Goal: Task Accomplishment & Management: Manage account settings

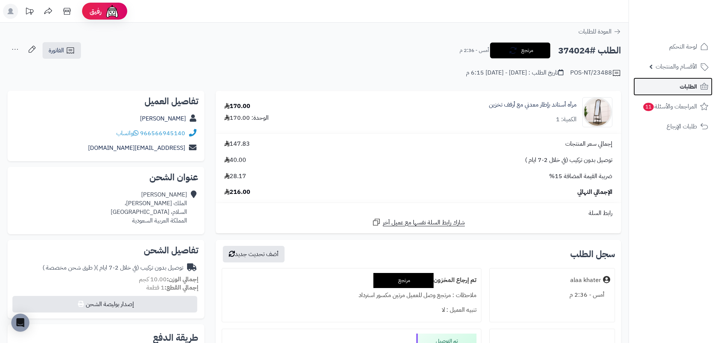
click at [688, 85] on span "الطلبات" at bounding box center [688, 86] width 17 height 11
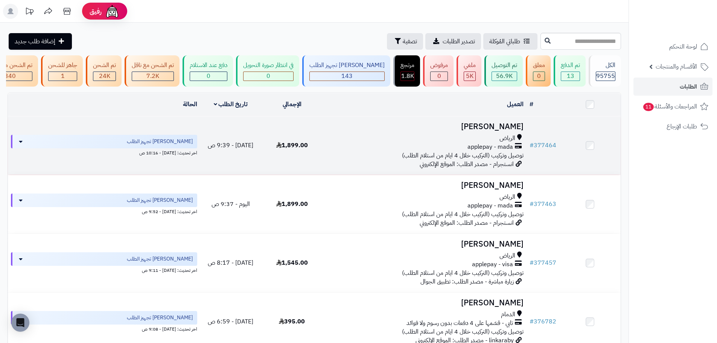
click at [408, 143] on div "الرياض" at bounding box center [425, 138] width 198 height 9
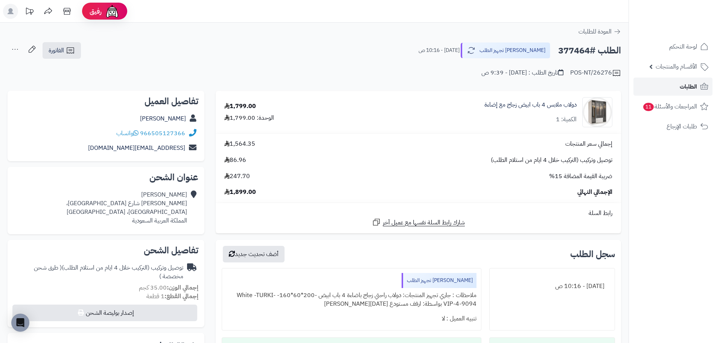
click at [679, 84] on link "الطلبات" at bounding box center [672, 87] width 79 height 18
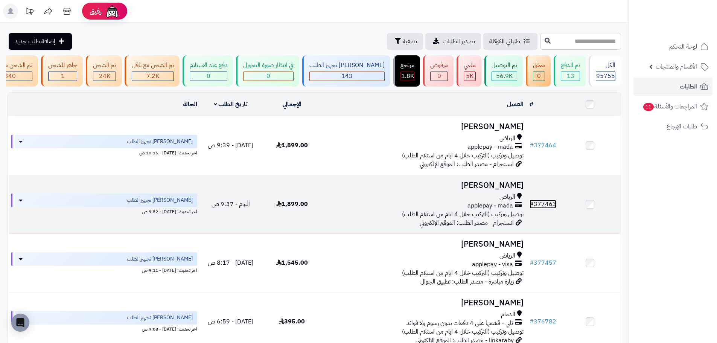
click at [543, 209] on link "# 377463" at bounding box center [543, 203] width 27 height 9
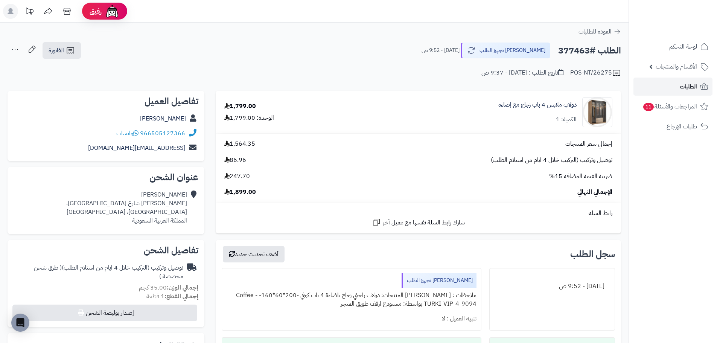
click at [694, 88] on span "الطلبات" at bounding box center [688, 86] width 17 height 11
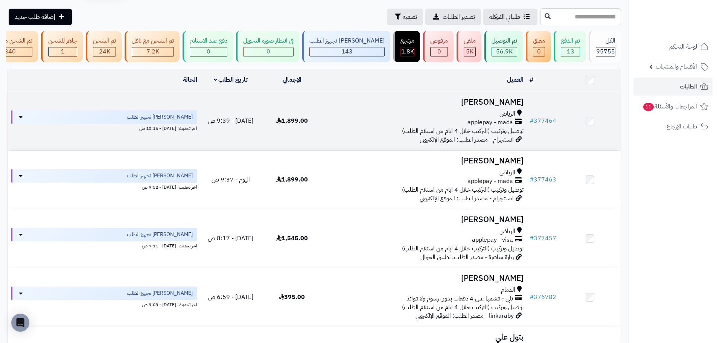
scroll to position [38, 0]
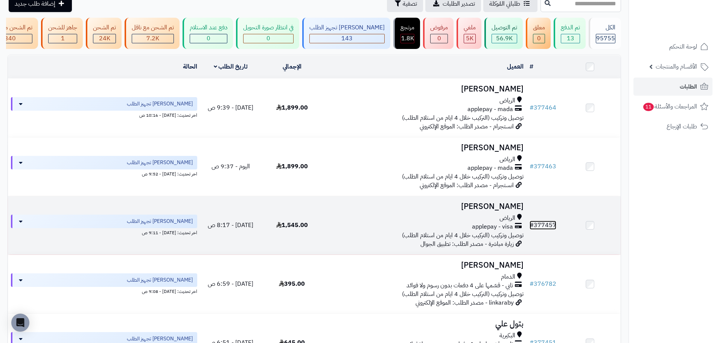
click at [544, 229] on link "# 377457" at bounding box center [543, 225] width 27 height 9
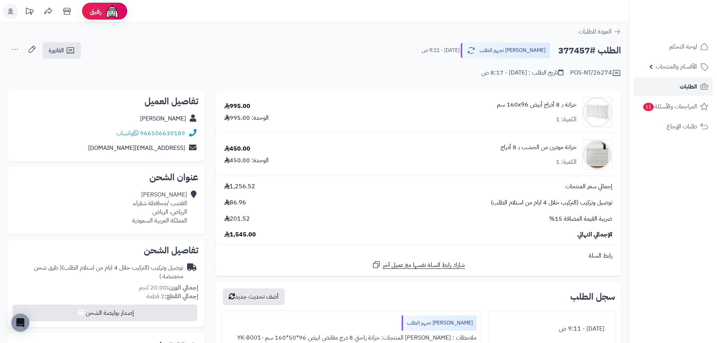
click at [687, 85] on span "الطلبات" at bounding box center [688, 86] width 17 height 11
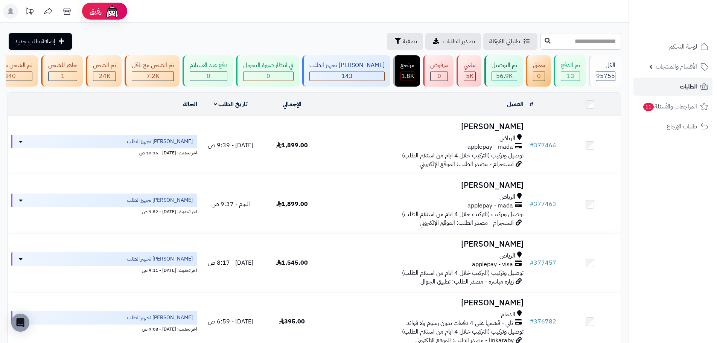
click at [685, 86] on span "الطلبات" at bounding box center [688, 86] width 17 height 11
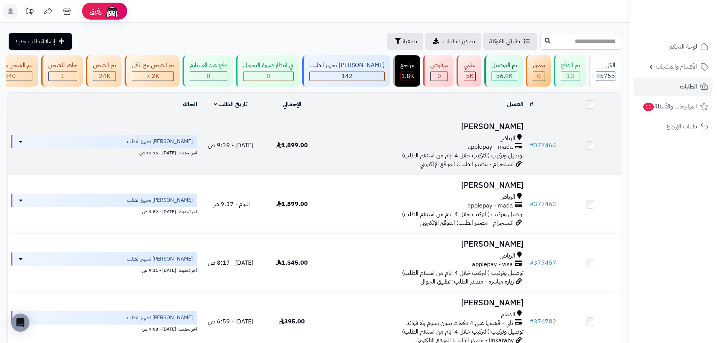
click at [309, 163] on td "1,899.00" at bounding box center [291, 145] width 61 height 58
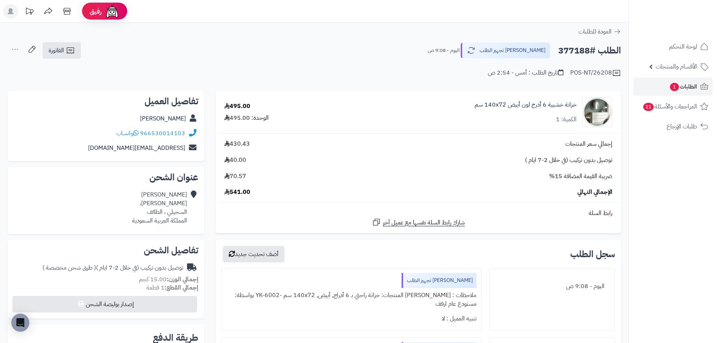
click at [567, 52] on h2 "الطلب #377188" at bounding box center [589, 50] width 63 height 15
copy h2 "377188"
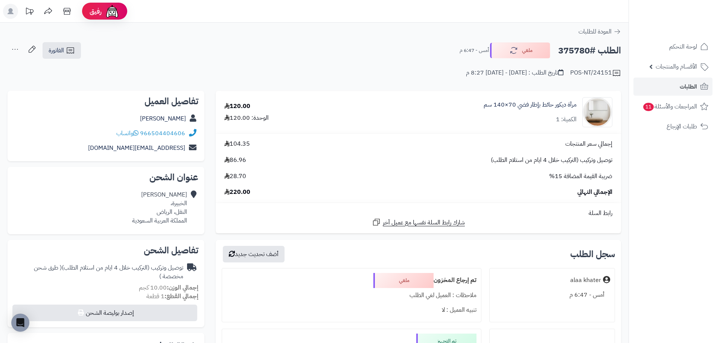
click at [568, 50] on h2 "الطلب #375780" at bounding box center [589, 50] width 63 height 15
copy h2 "375780"
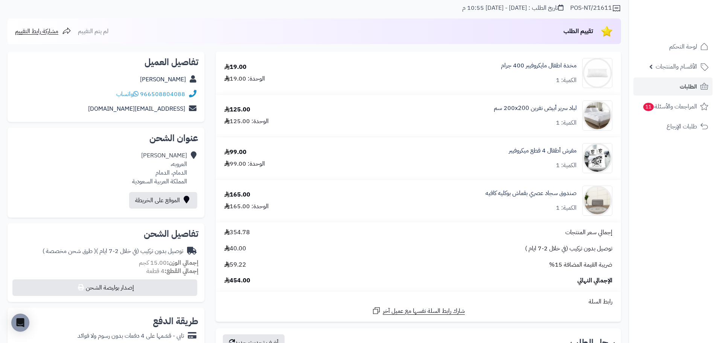
scroll to position [38, 0]
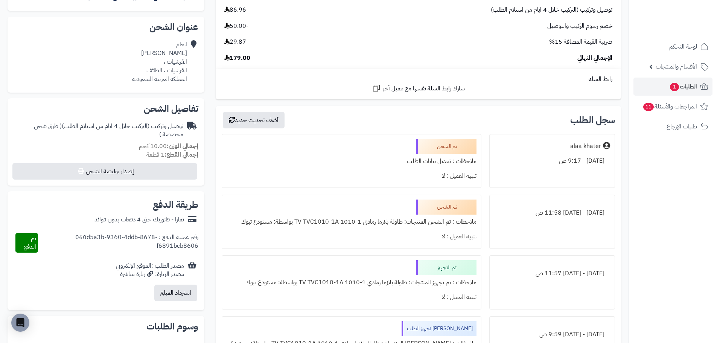
scroll to position [38, 0]
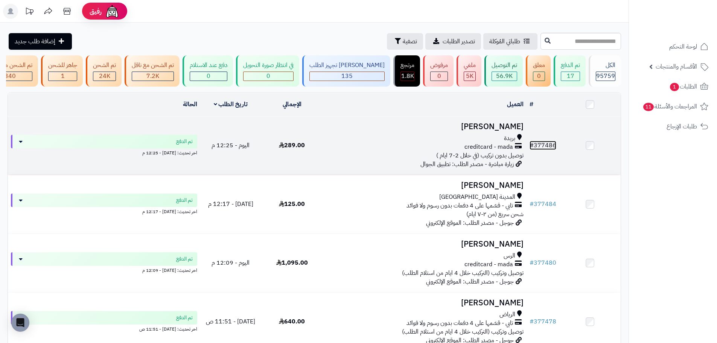
click at [537, 148] on link "# 377486" at bounding box center [543, 145] width 27 height 9
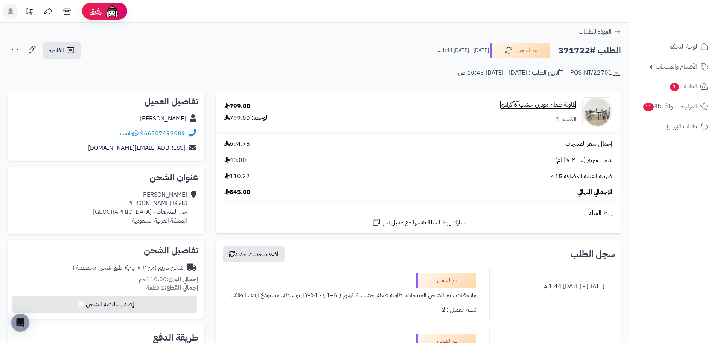
click at [532, 102] on link "طاولة طعام مودرن خشب 6 كراسي" at bounding box center [537, 104] width 77 height 9
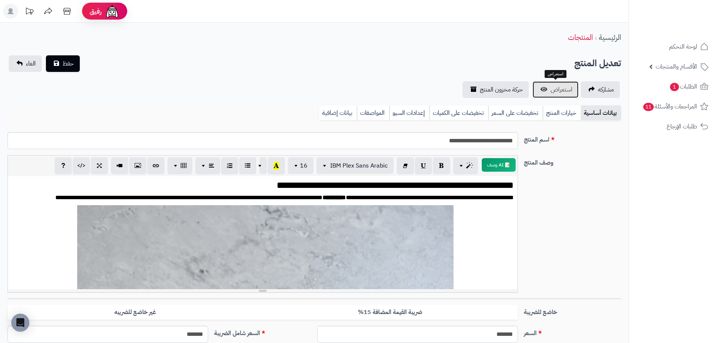
click at [545, 86] on link "استعراض" at bounding box center [556, 89] width 46 height 17
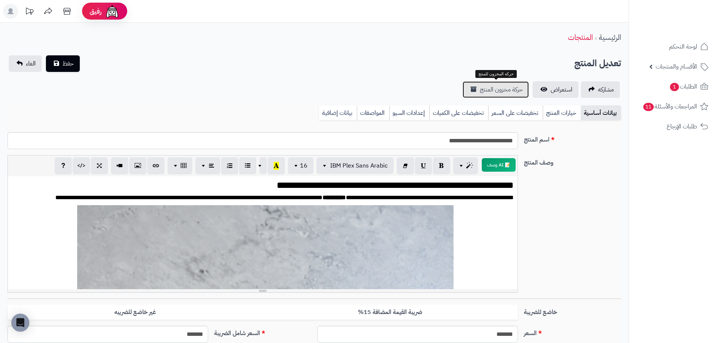
click at [506, 89] on span "حركة مخزون المنتج" at bounding box center [501, 89] width 43 height 9
click at [553, 93] on span "استعراض" at bounding box center [562, 89] width 22 height 9
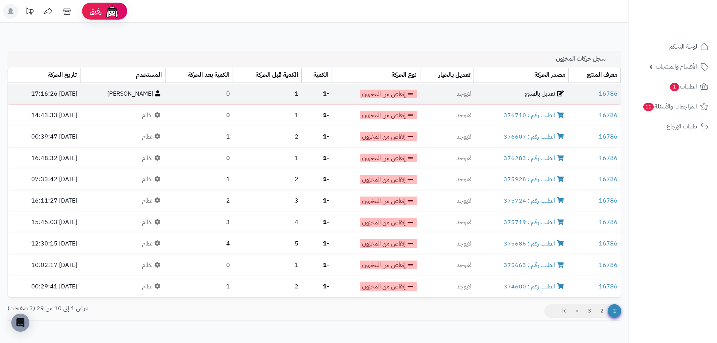
click at [510, 90] on td "تعديل بالمنتج" at bounding box center [521, 94] width 95 height 21
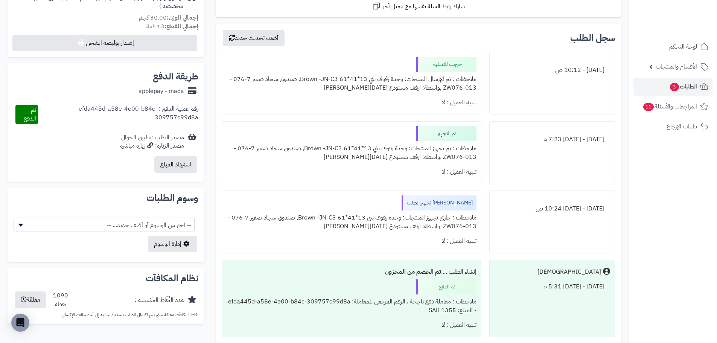
scroll to position [339, 0]
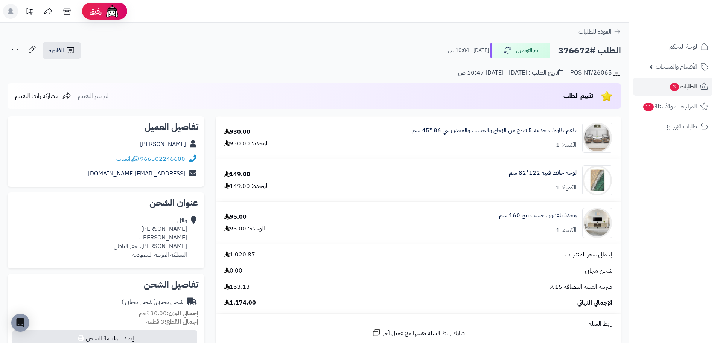
click at [574, 51] on h2 "الطلب #376672" at bounding box center [589, 50] width 63 height 15
copy h2 "376672"
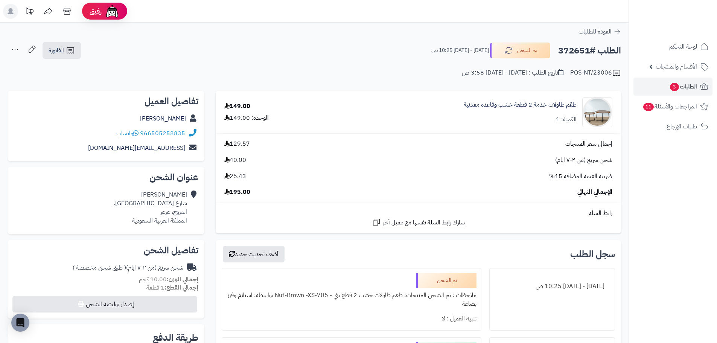
click at [581, 55] on h2 "الطلب #372651" at bounding box center [589, 50] width 63 height 15
copy h2 "372651"
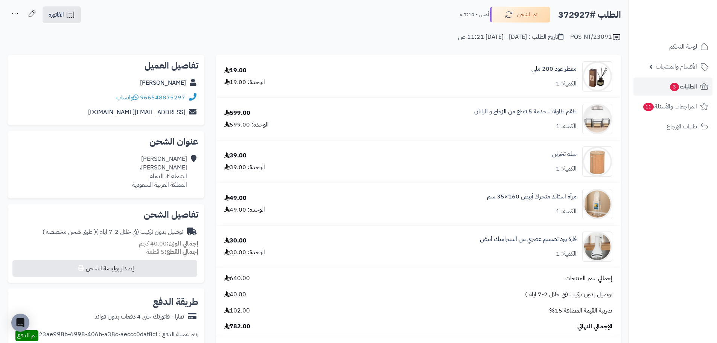
scroll to position [38, 0]
